Goal: Information Seeking & Learning: Learn about a topic

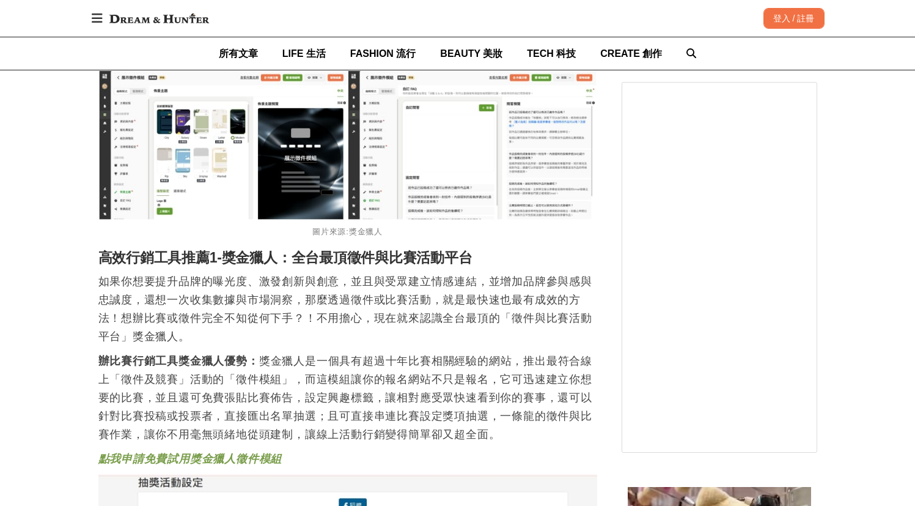
scroll to position [1441, 0]
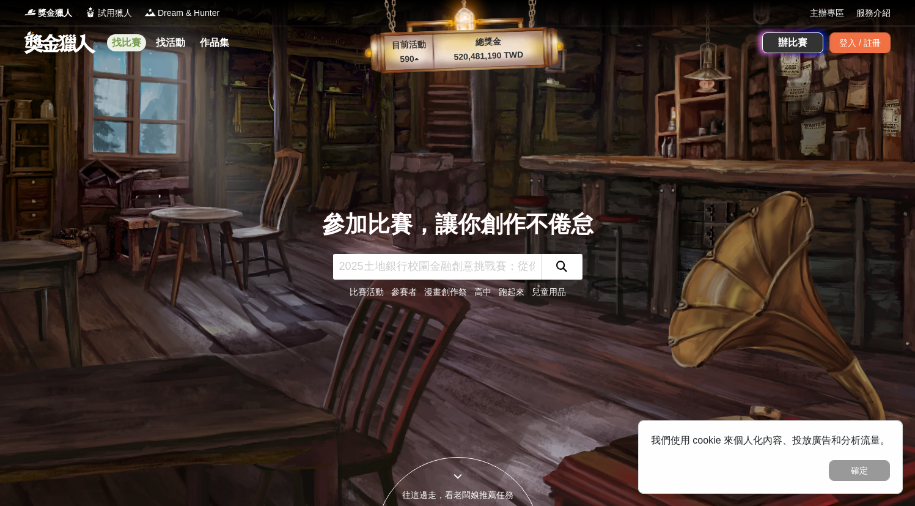
click at [136, 47] on link "找比賽" at bounding box center [126, 42] width 39 height 17
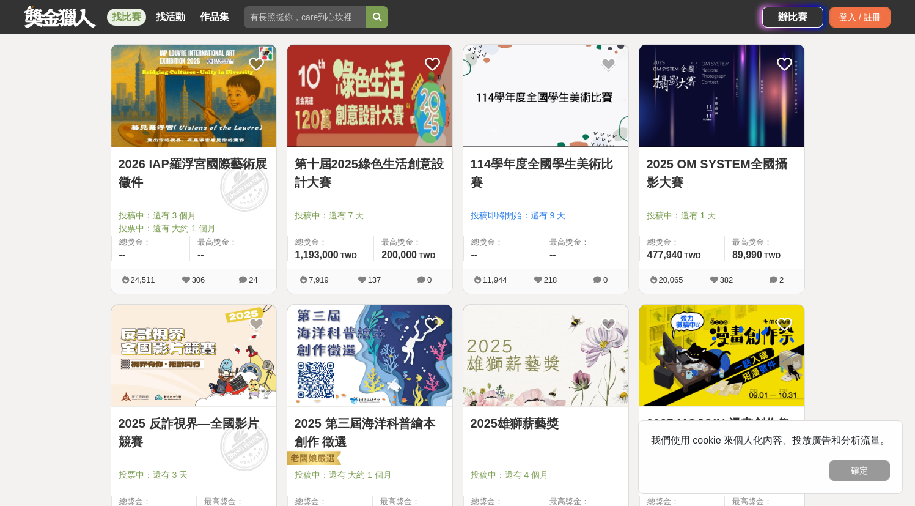
scroll to position [998, 0]
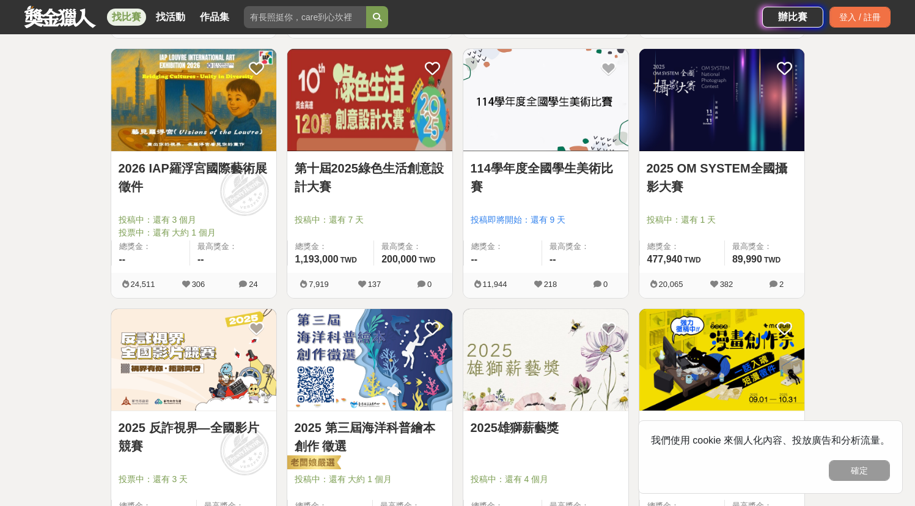
click at [746, 122] on img at bounding box center [721, 100] width 165 height 102
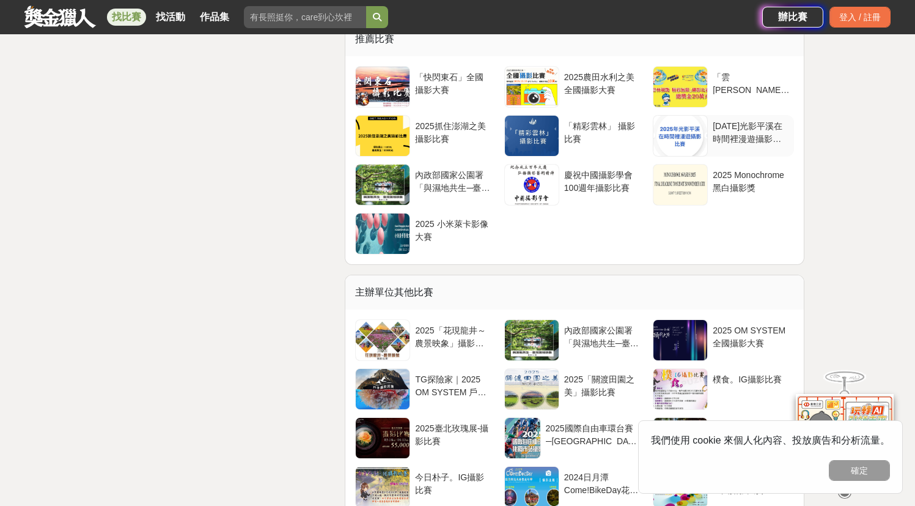
scroll to position [2481, 0]
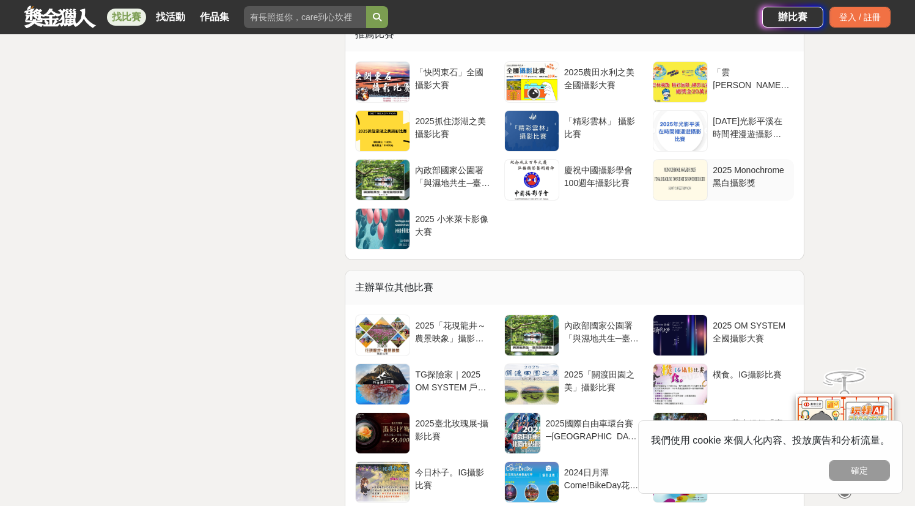
click at [679, 200] on div at bounding box center [681, 180] width 54 height 40
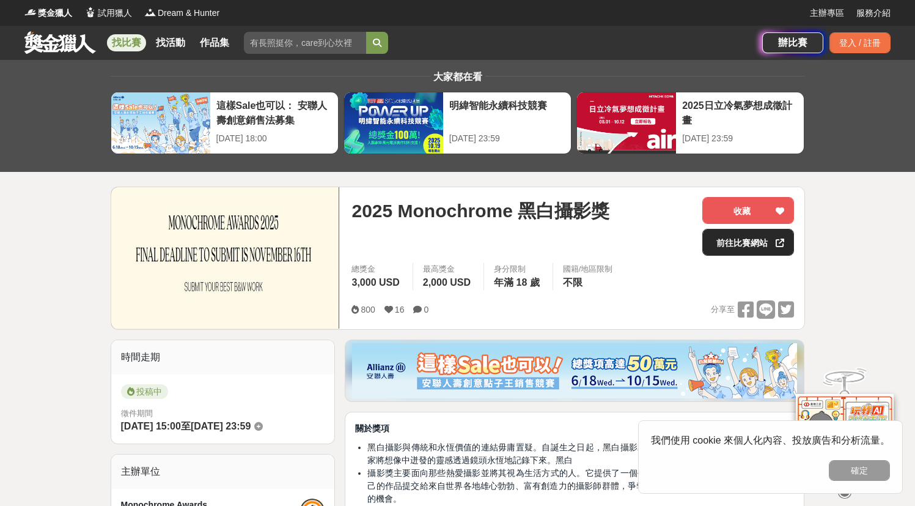
click at [747, 243] on link "前往比賽網站" at bounding box center [748, 242] width 92 height 27
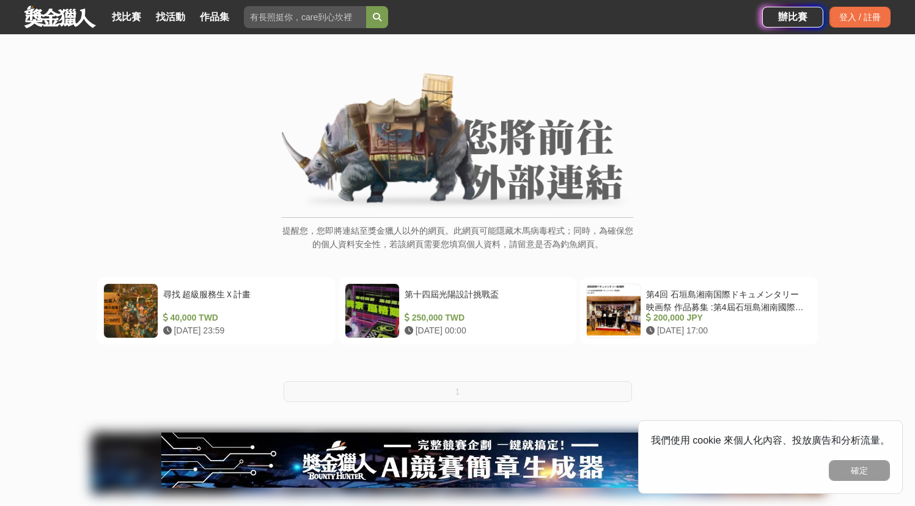
scroll to position [53, 0]
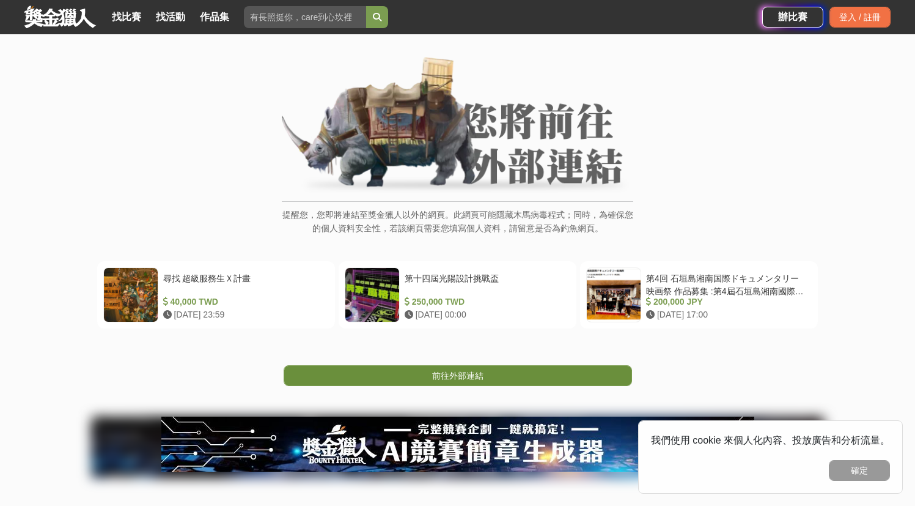
click at [458, 381] on link "前往外部連結" at bounding box center [458, 375] width 348 height 21
